Goal: Browse casually

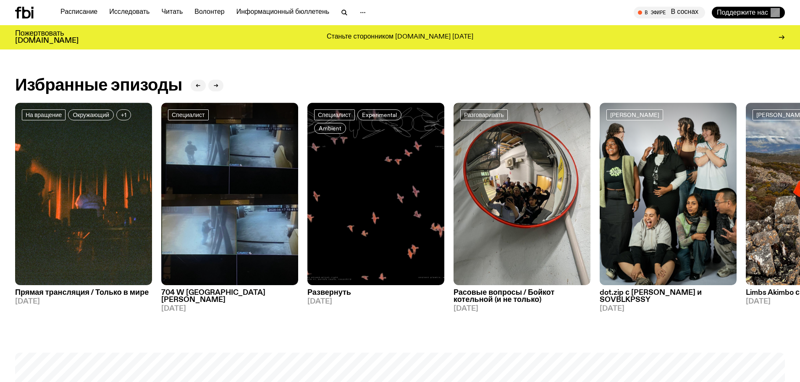
scroll to position [582, 0]
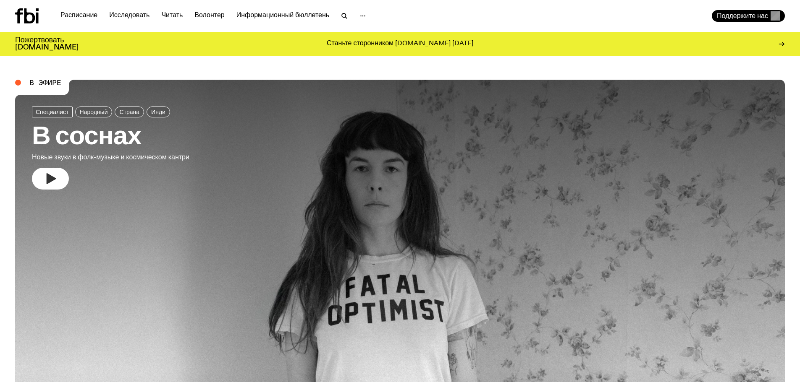
click at [46, 174] on icon "button" at bounding box center [50, 178] width 13 height 13
